Goal: Find specific page/section: Find specific page/section

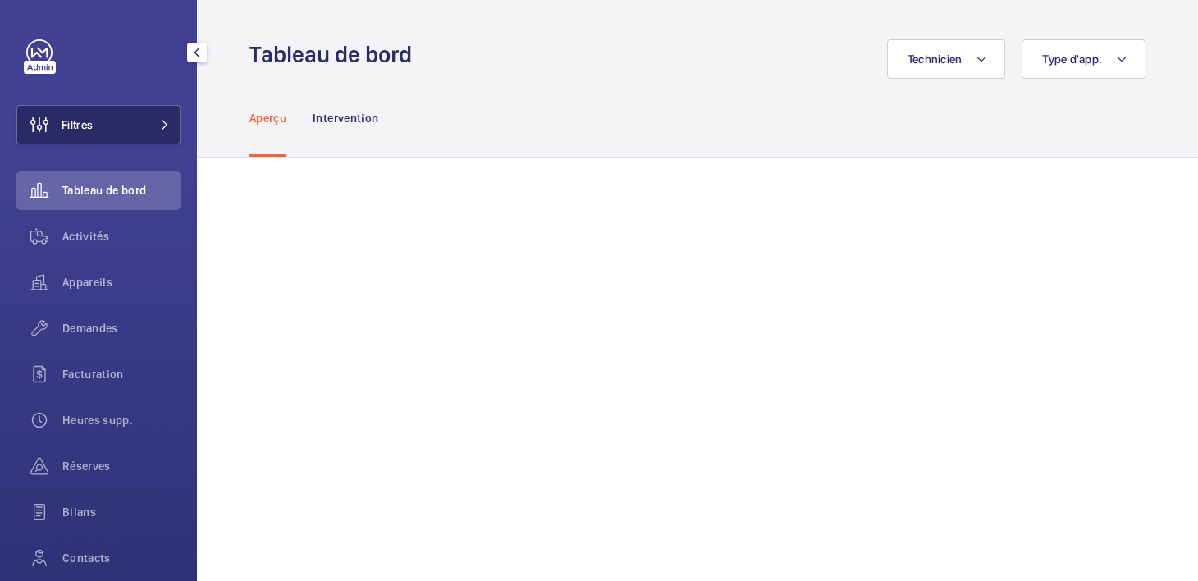
click at [143, 126] on button "Filtres" at bounding box center [98, 124] width 164 height 39
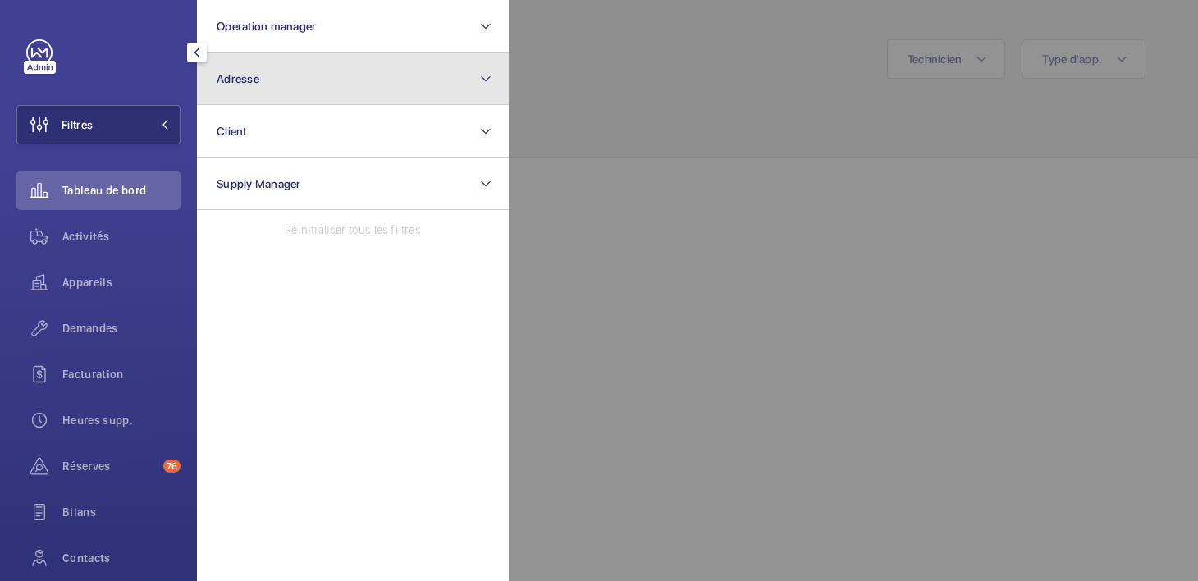
click at [281, 93] on button "Adresse" at bounding box center [353, 79] width 312 height 53
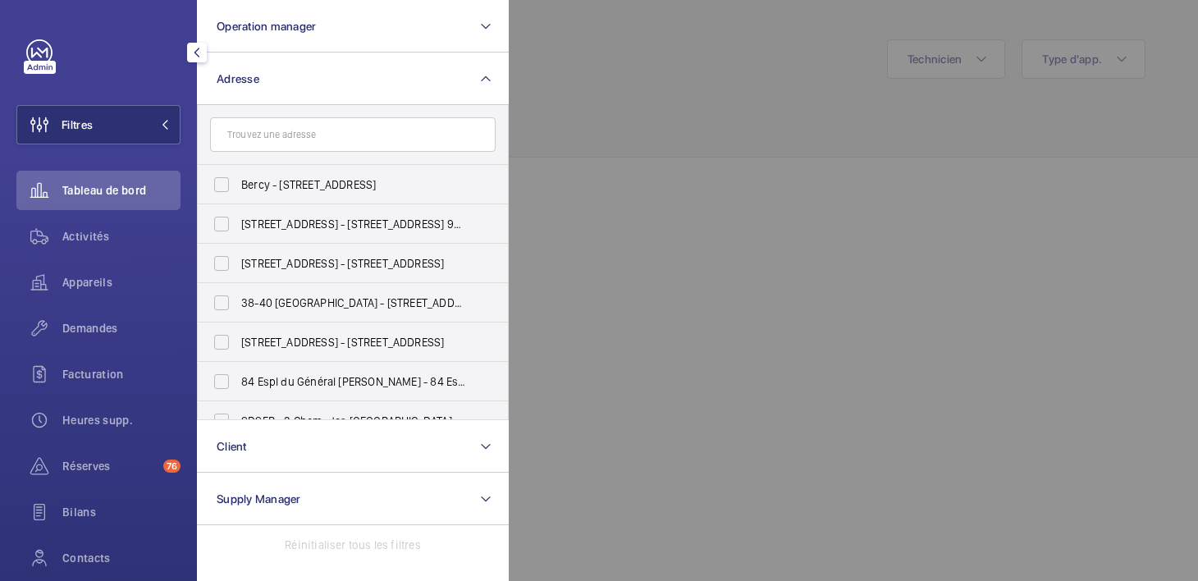
click at [281, 132] on input "text" at bounding box center [353, 134] width 286 height 34
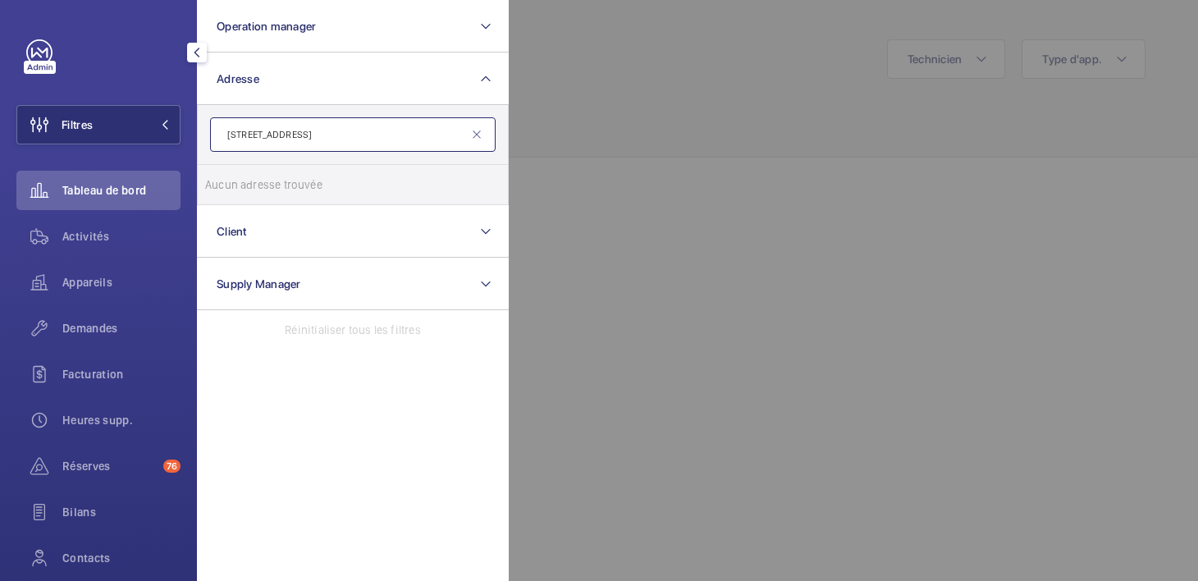
click at [293, 130] on input "[STREET_ADDRESS]" at bounding box center [353, 134] width 286 height 34
type input "GRANGES AUX BELLES"
